Goal: Navigation & Orientation: Find specific page/section

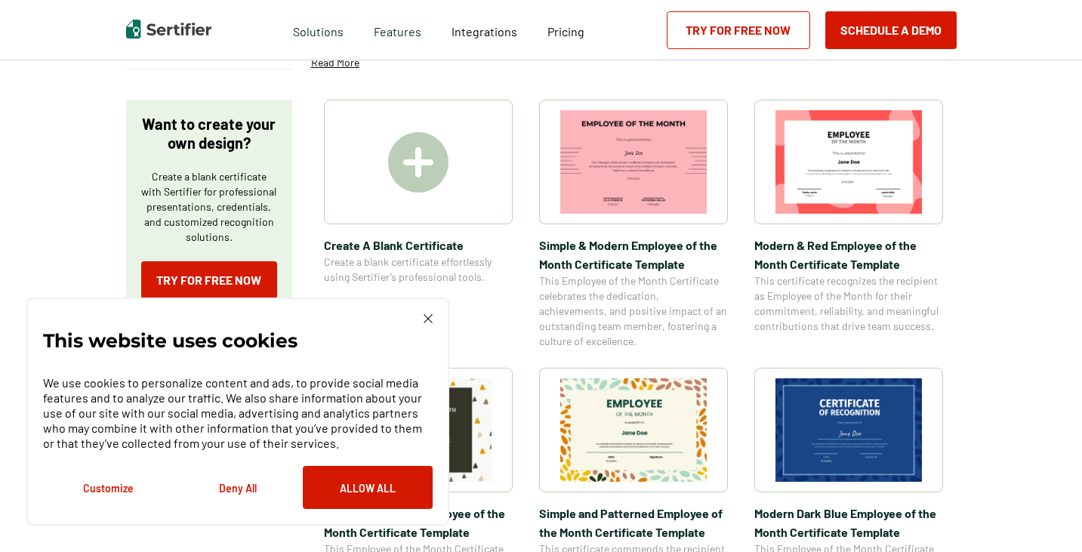
scroll to position [242, 0]
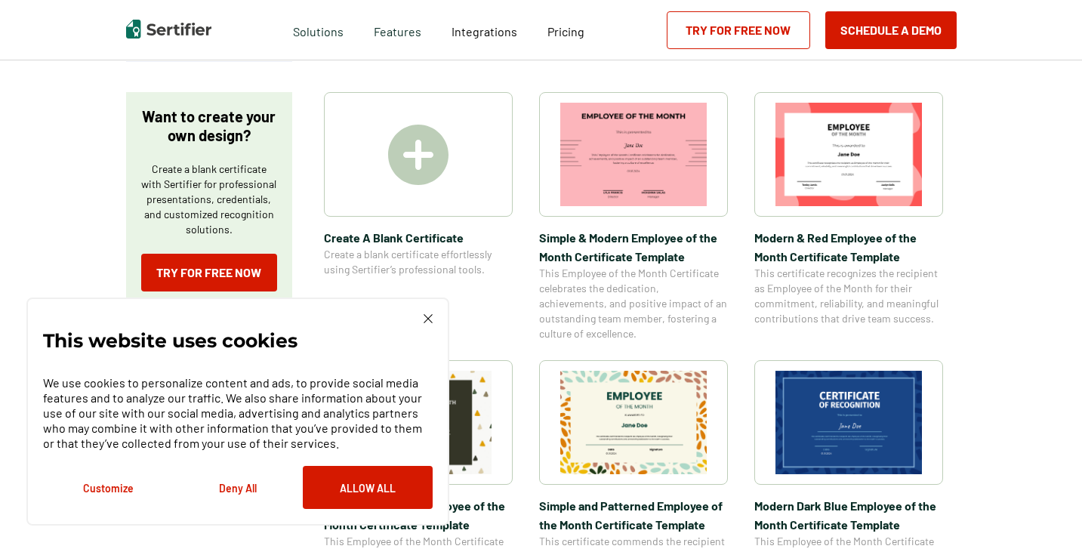
click at [424, 326] on div "This website uses cookies We use cookies to personalize content and ads, to pro…" at bounding box center [238, 411] width 390 height 195
click at [430, 306] on div "This website uses cookies We use cookies to personalize content and ads, to pro…" at bounding box center [237, 411] width 423 height 228
click at [430, 310] on div "This website uses cookies We use cookies to personalize content and ads, to pro…" at bounding box center [237, 411] width 423 height 228
click at [427, 319] on img at bounding box center [428, 318] width 9 height 9
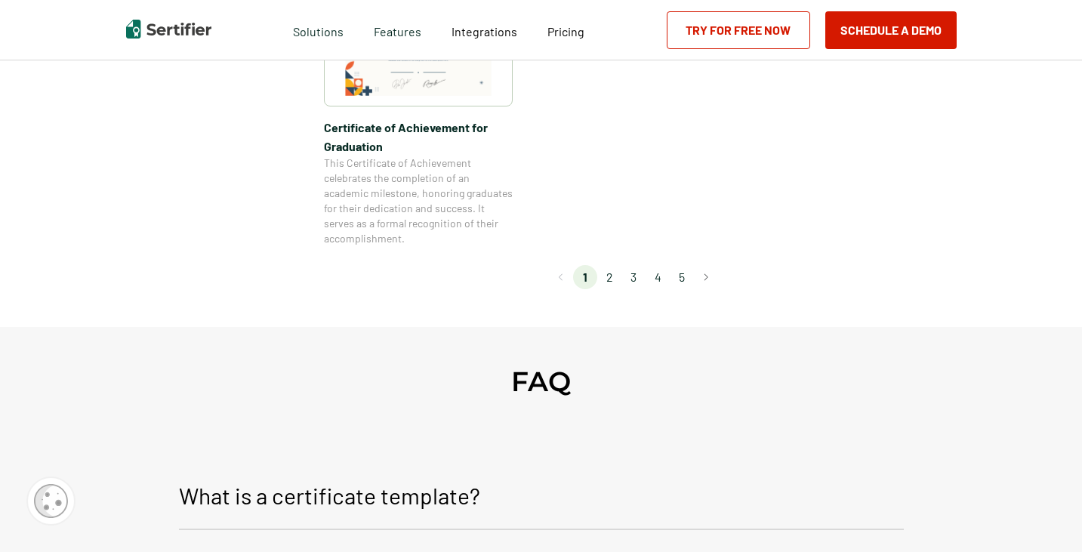
scroll to position [1456, 0]
click at [611, 279] on li "2" at bounding box center [609, 275] width 24 height 24
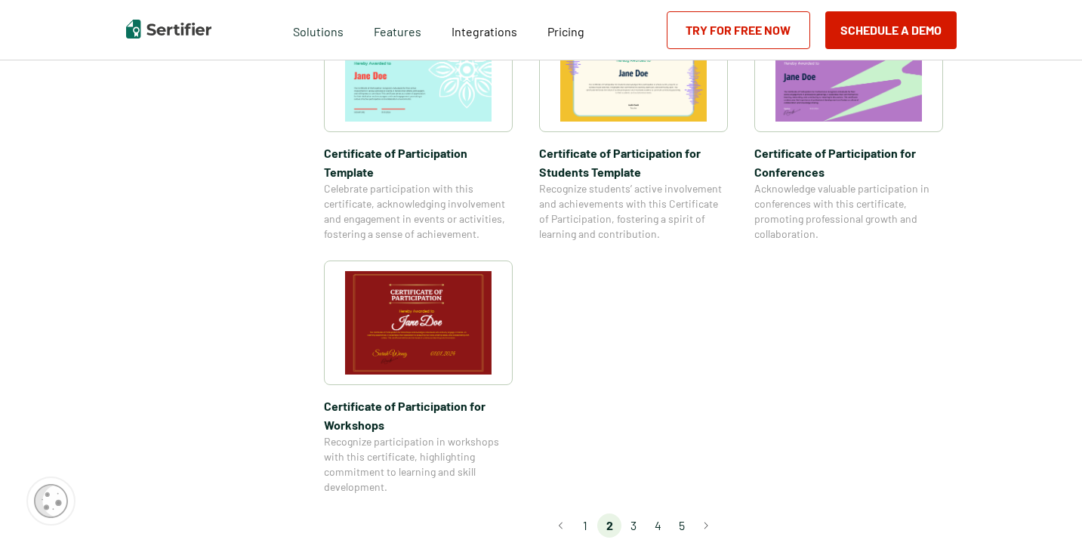
scroll to position [1248, 0]
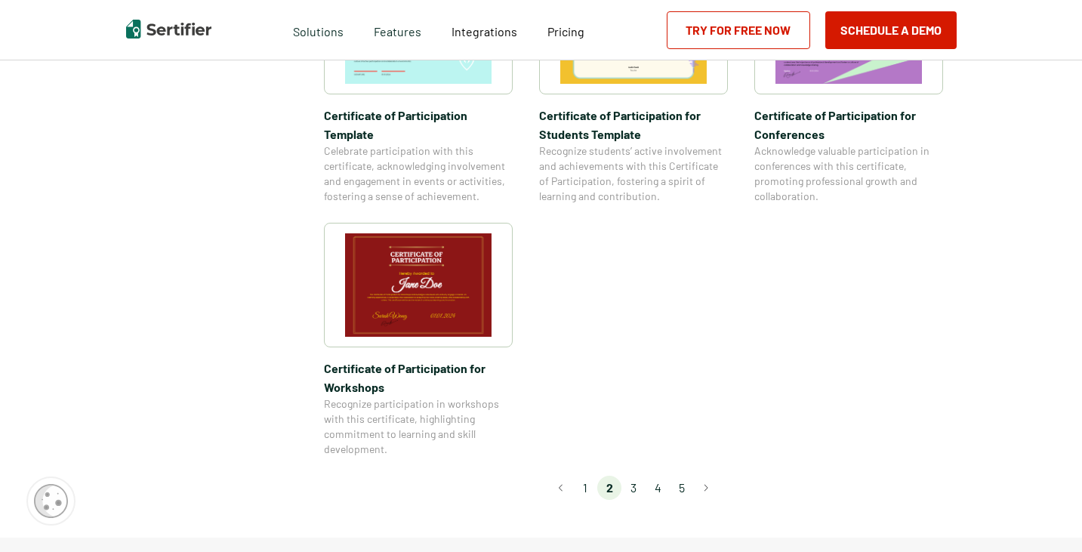
click at [632, 476] on li "3" at bounding box center [633, 488] width 24 height 24
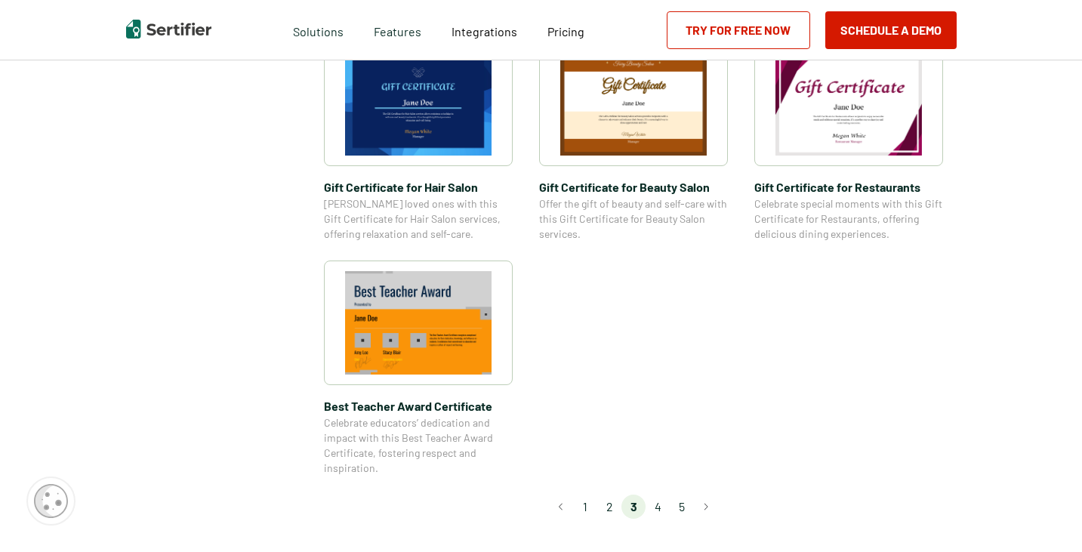
scroll to position [1037, 0]
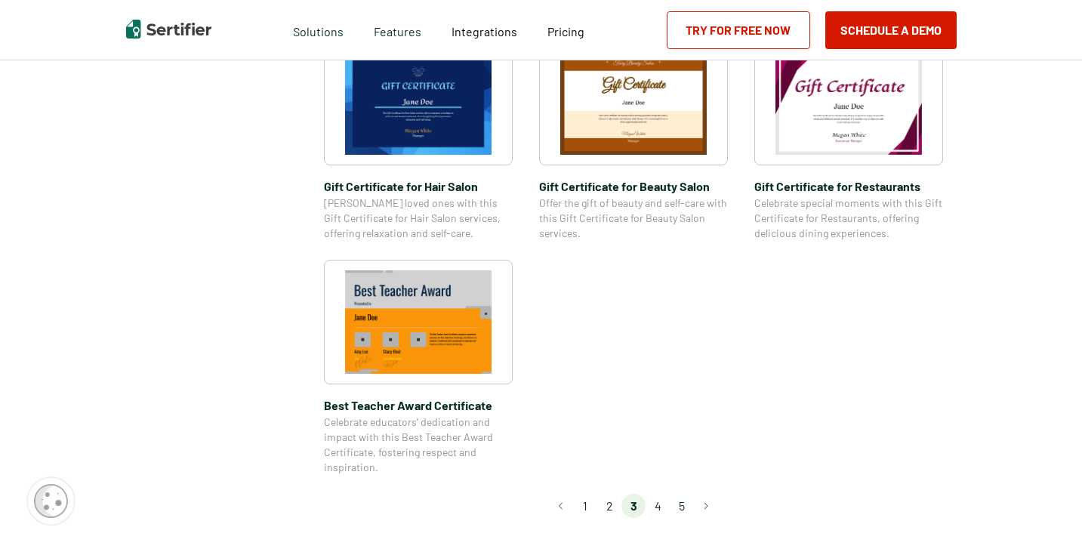
click at [663, 504] on li "4" at bounding box center [657, 506] width 24 height 24
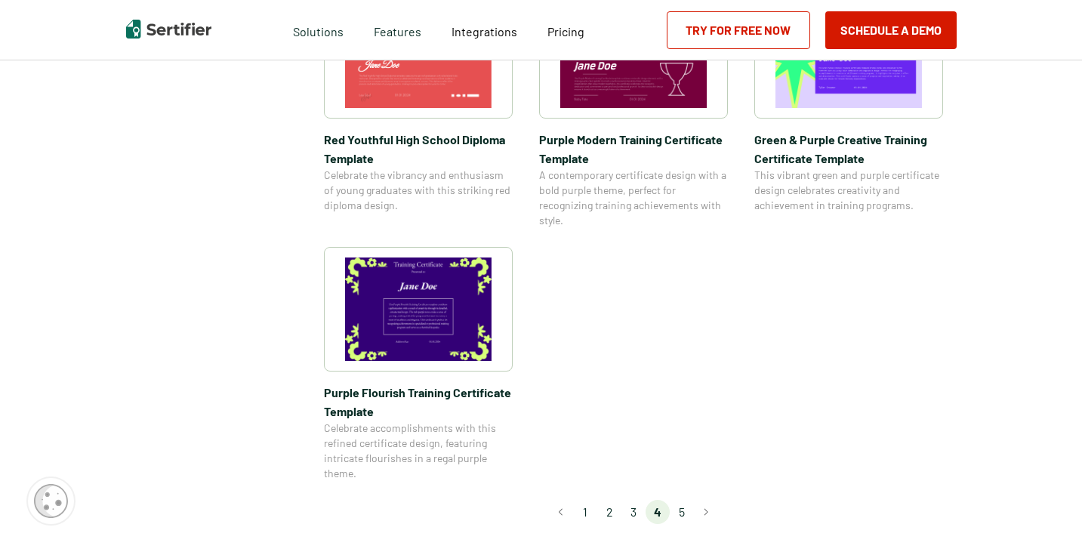
scroll to position [1087, 0]
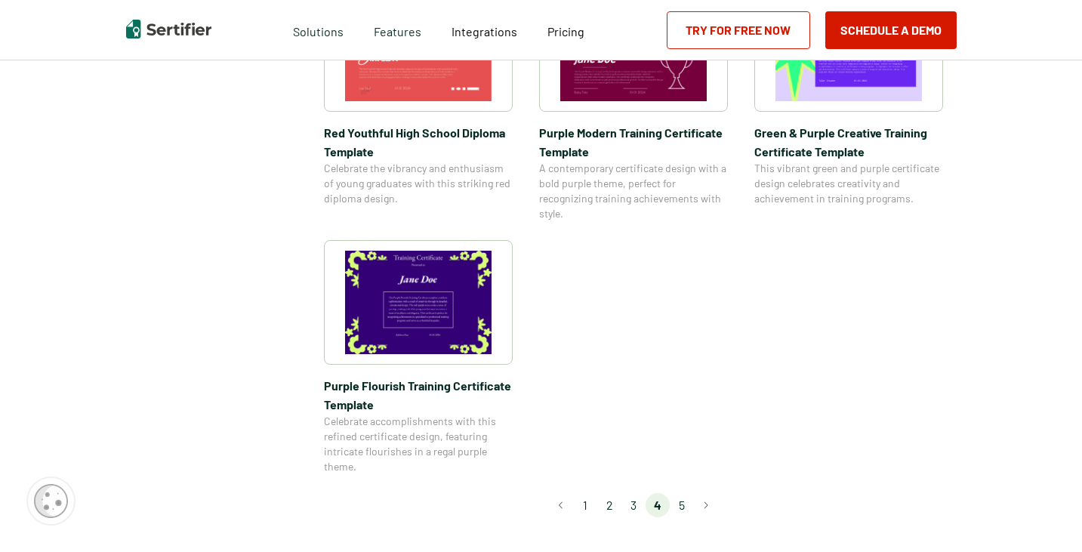
click at [682, 504] on li "5" at bounding box center [682, 505] width 24 height 24
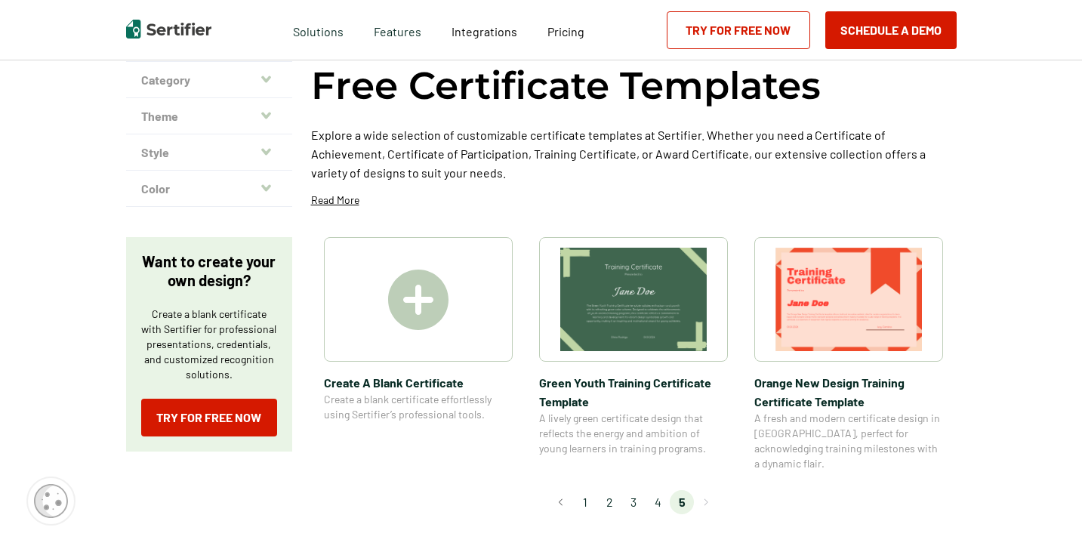
scroll to position [112, 0]
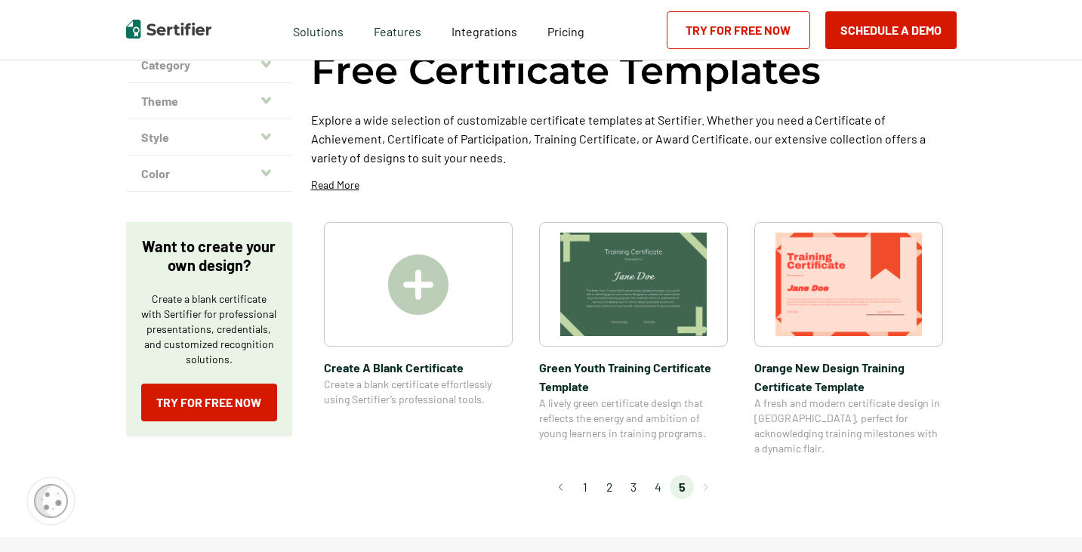
click at [588, 475] on li "1" at bounding box center [585, 487] width 24 height 24
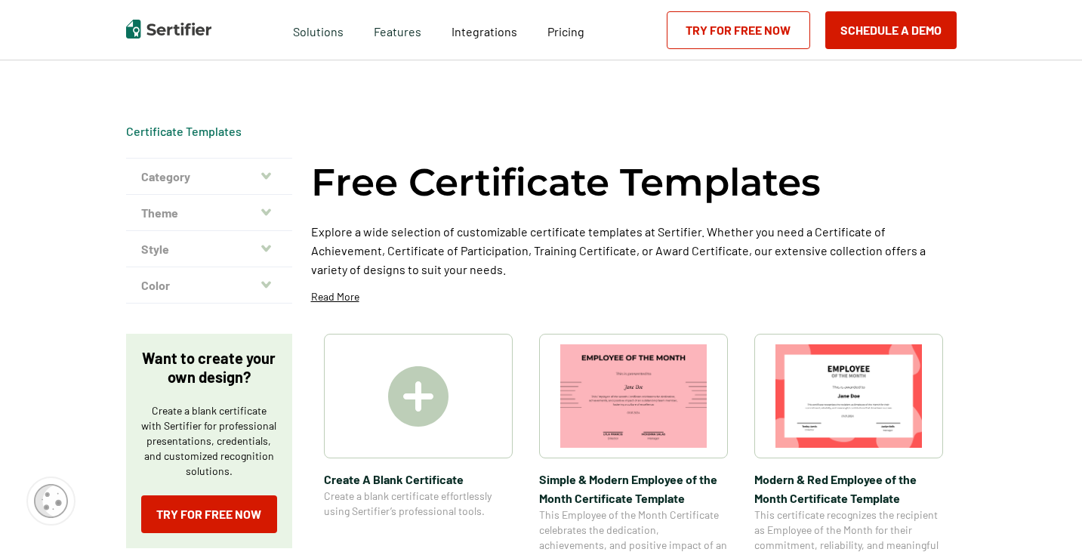
scroll to position [0, 0]
